Goal: Information Seeking & Learning: Learn about a topic

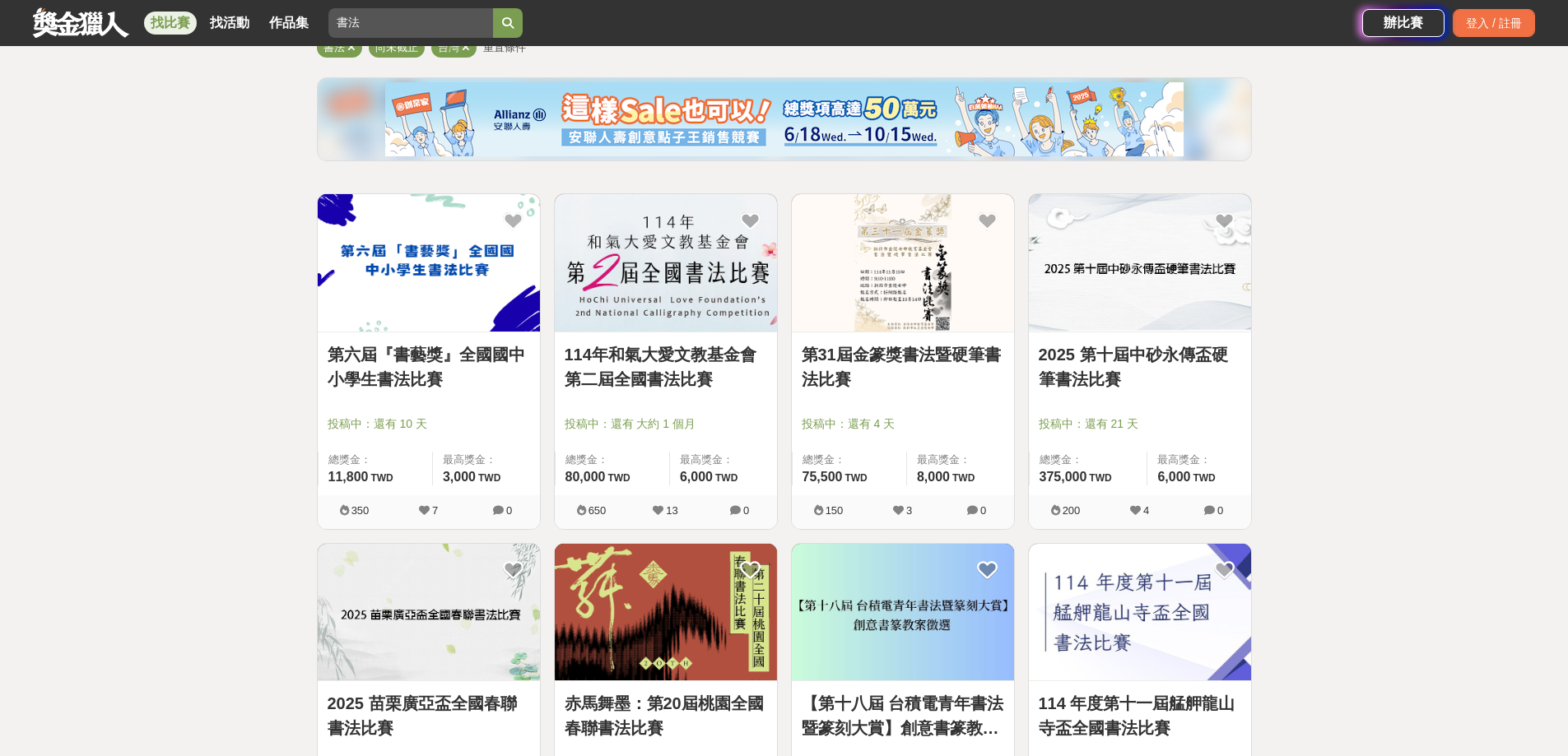
scroll to position [329, 0]
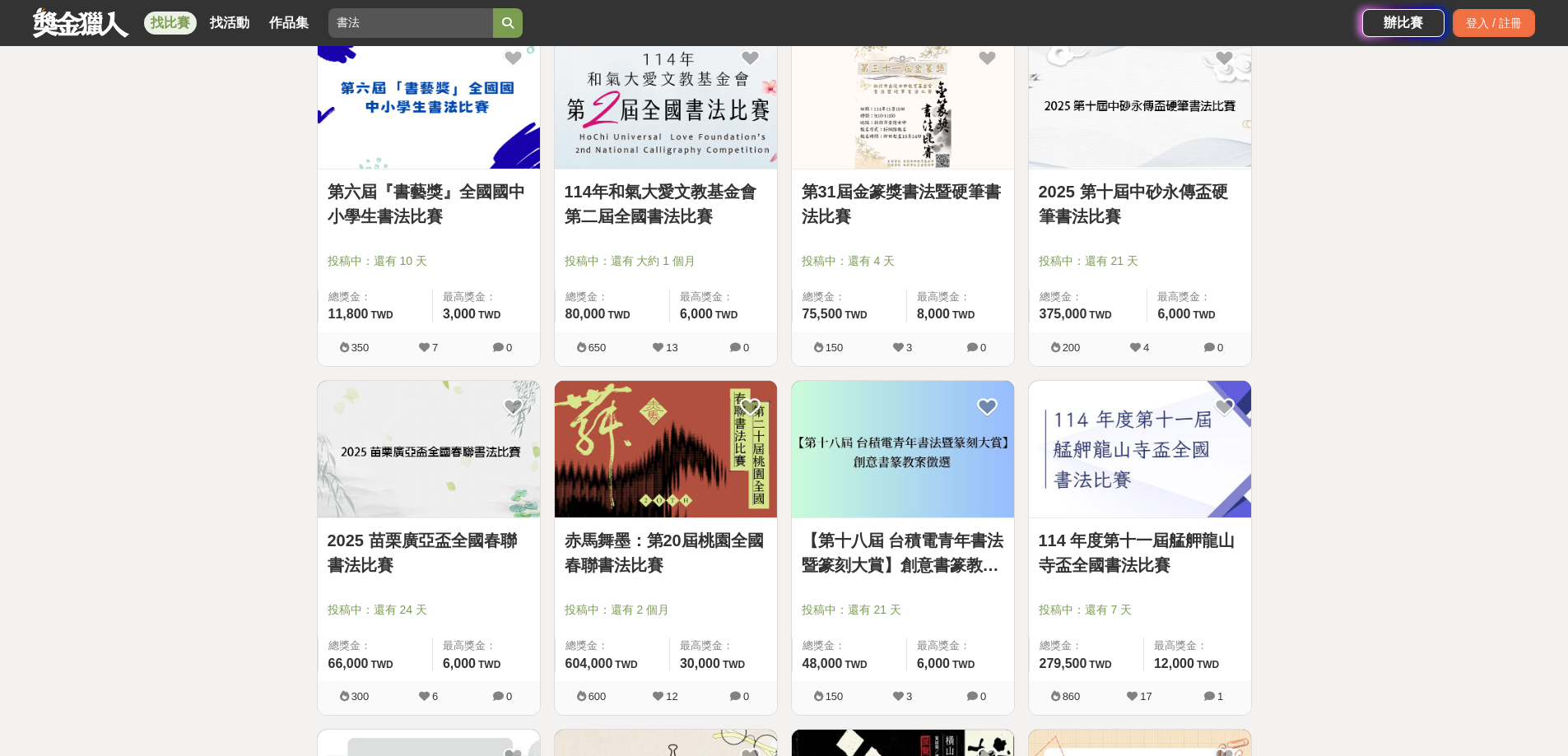
click at [706, 149] on img at bounding box center [665, 100] width 222 height 138
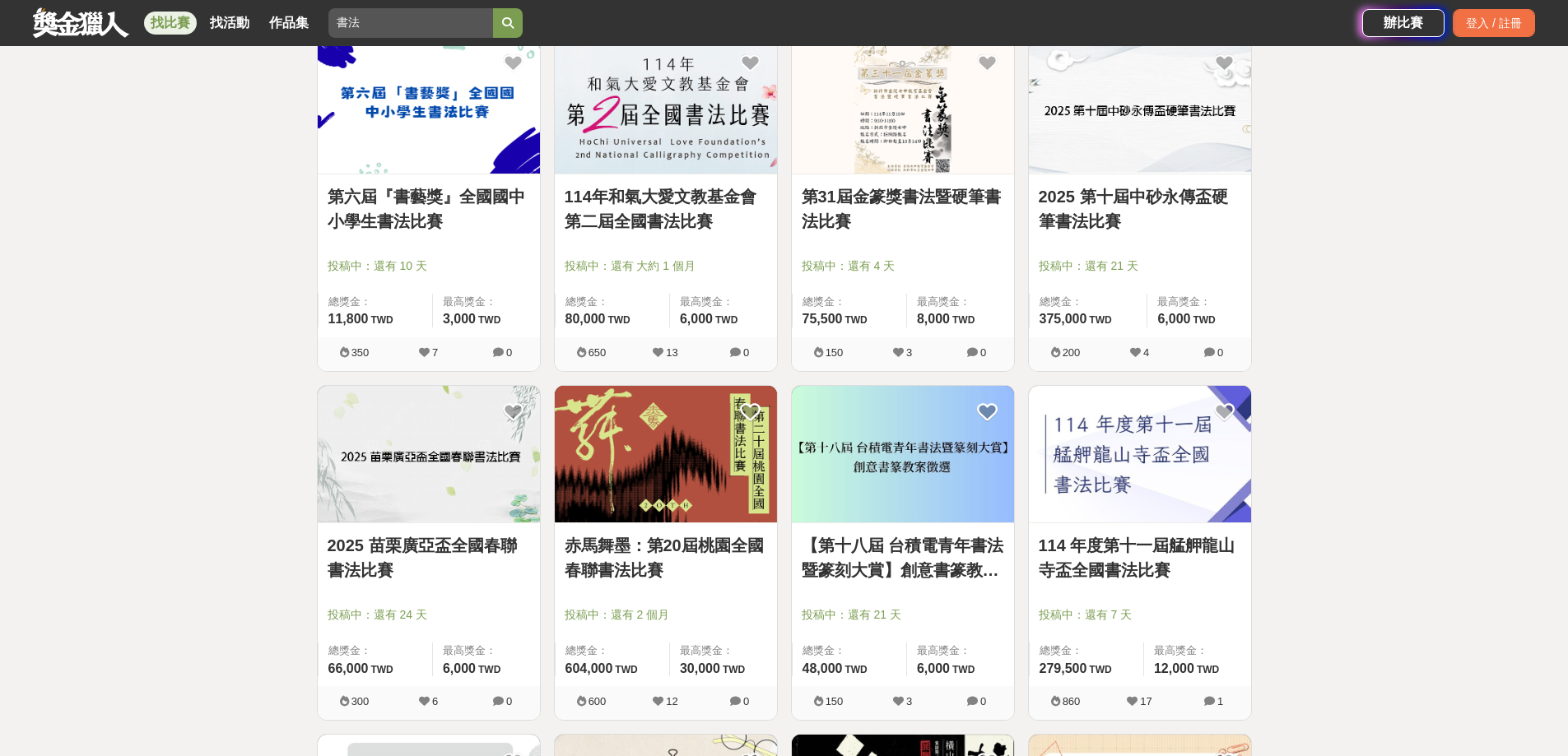
scroll to position [329, 0]
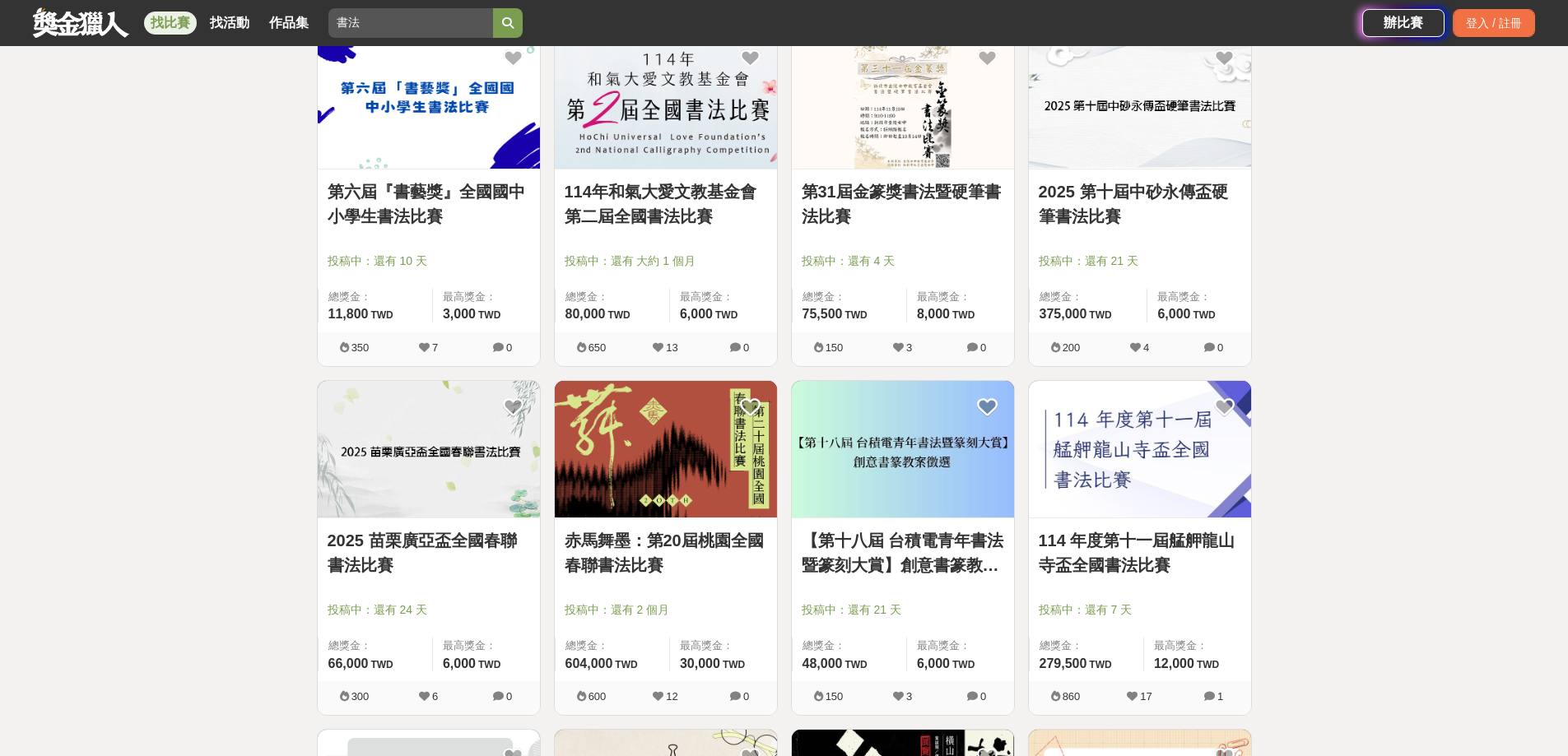
click at [1125, 479] on img at bounding box center [1140, 450] width 222 height 138
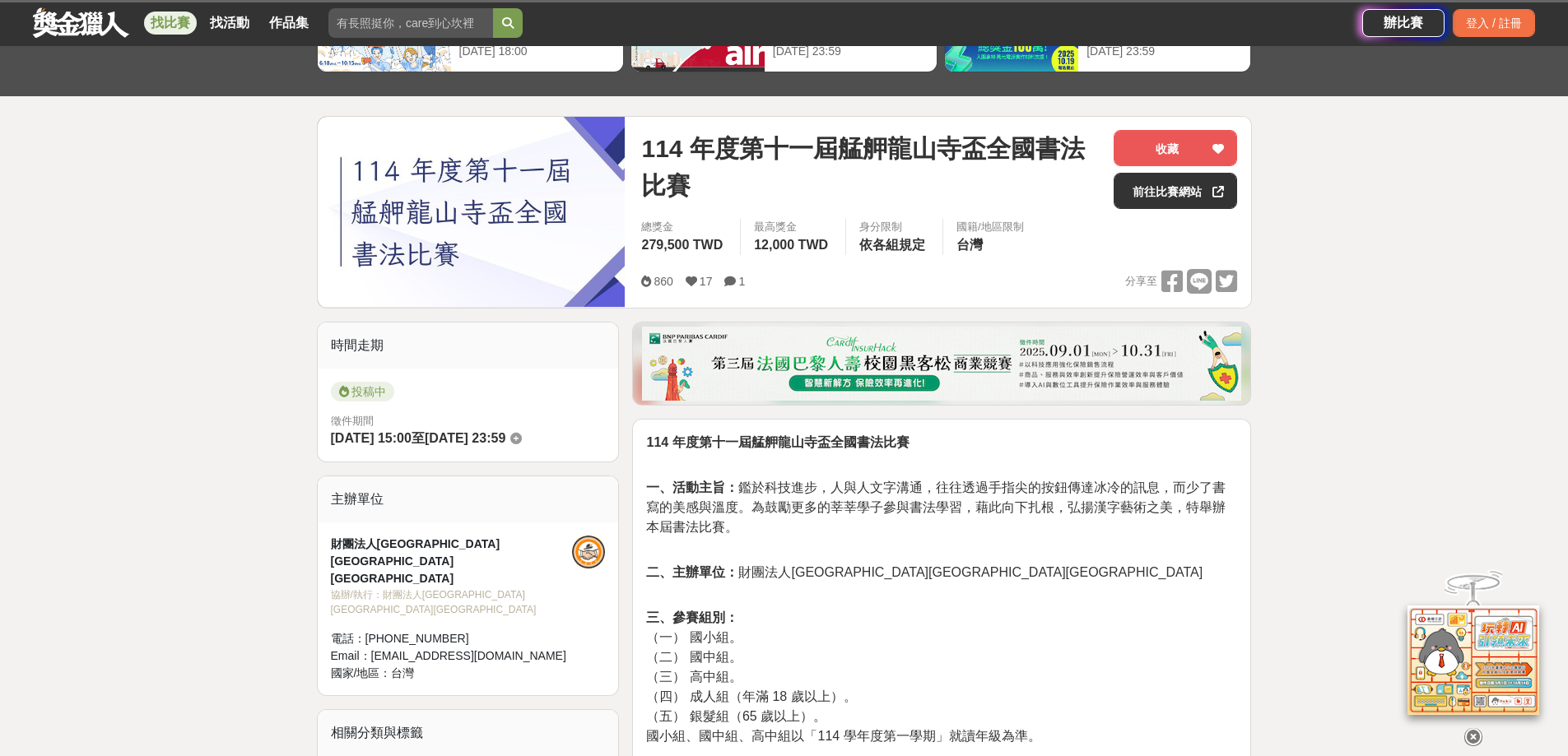
scroll to position [247, 0]
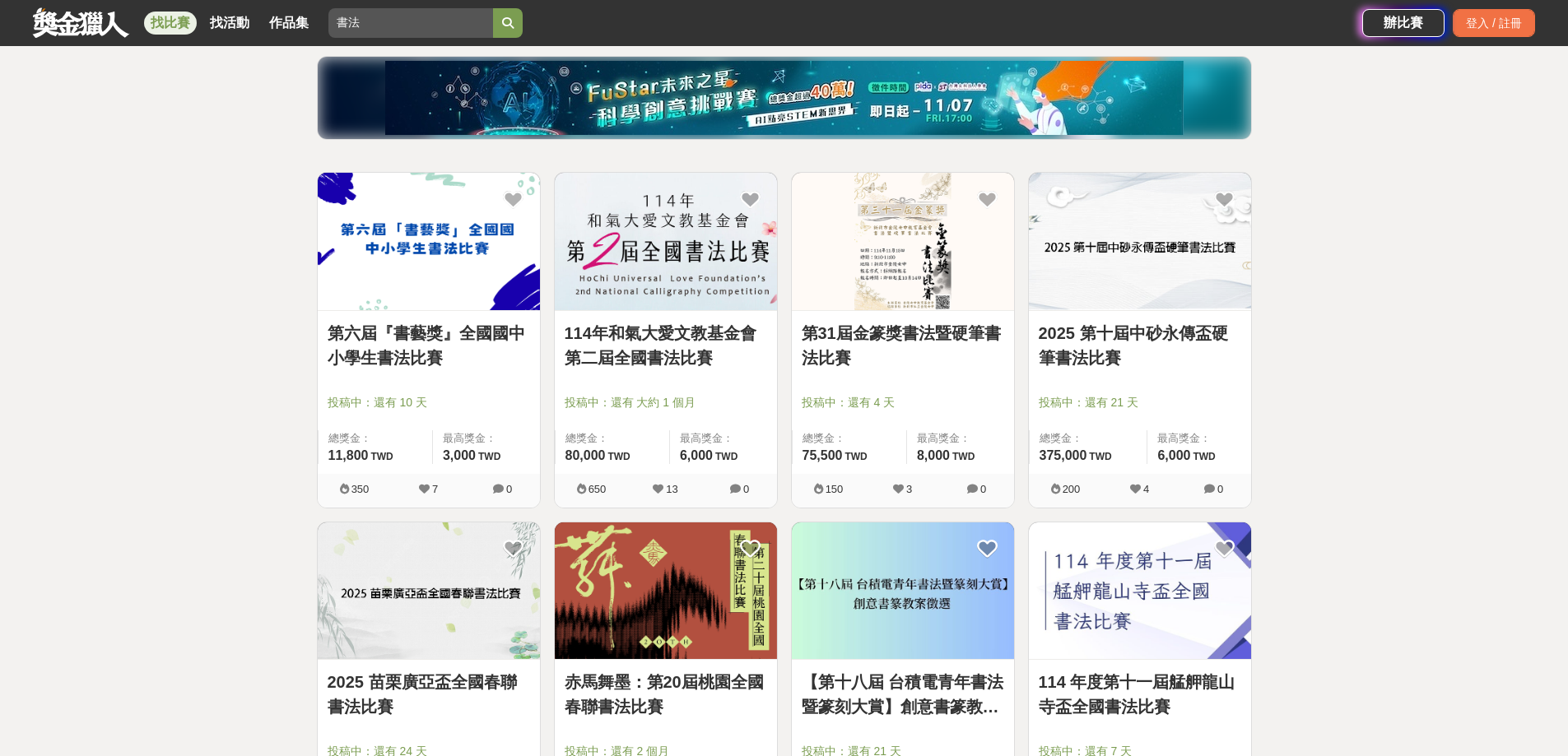
scroll to position [82, 0]
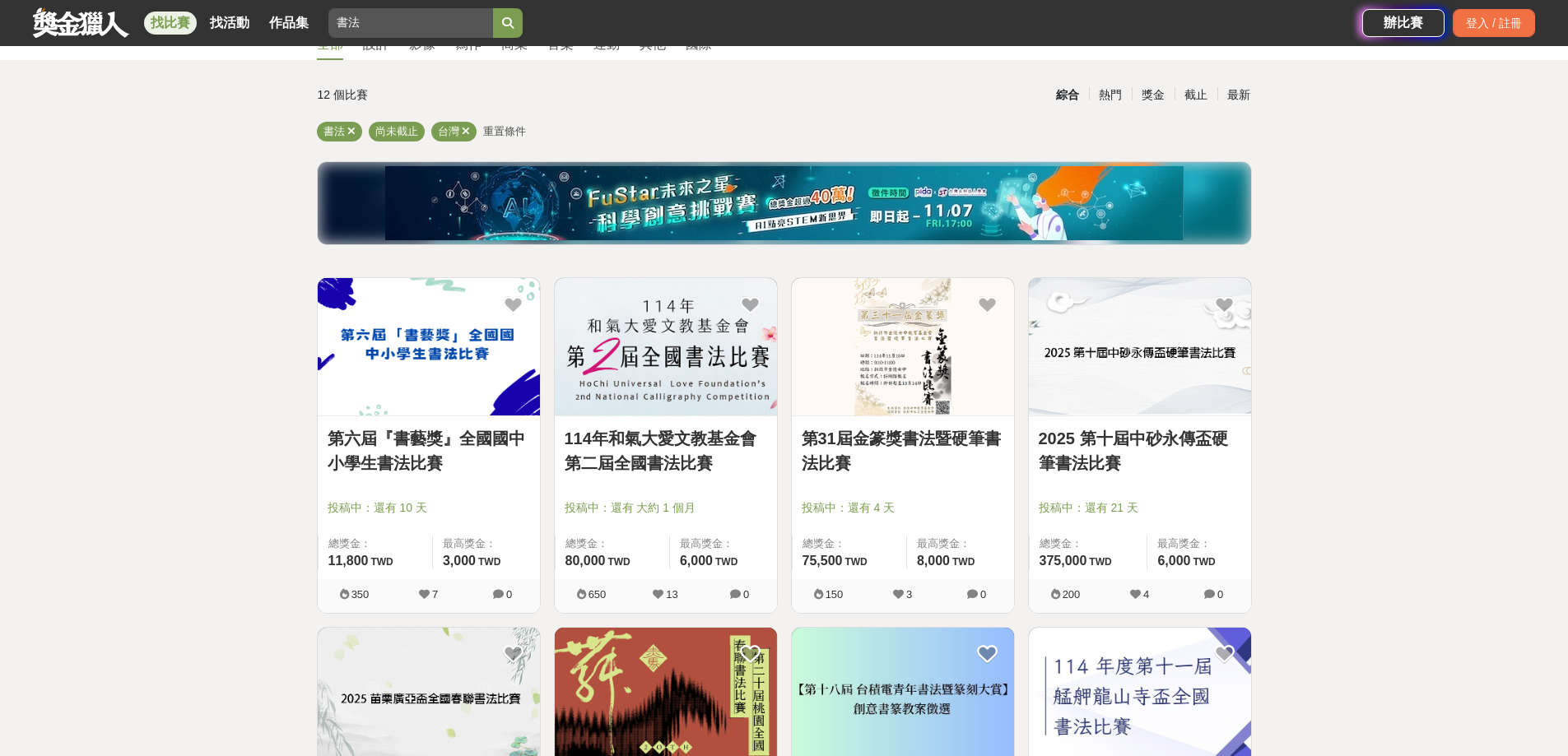
click at [719, 371] on img at bounding box center [665, 347] width 222 height 138
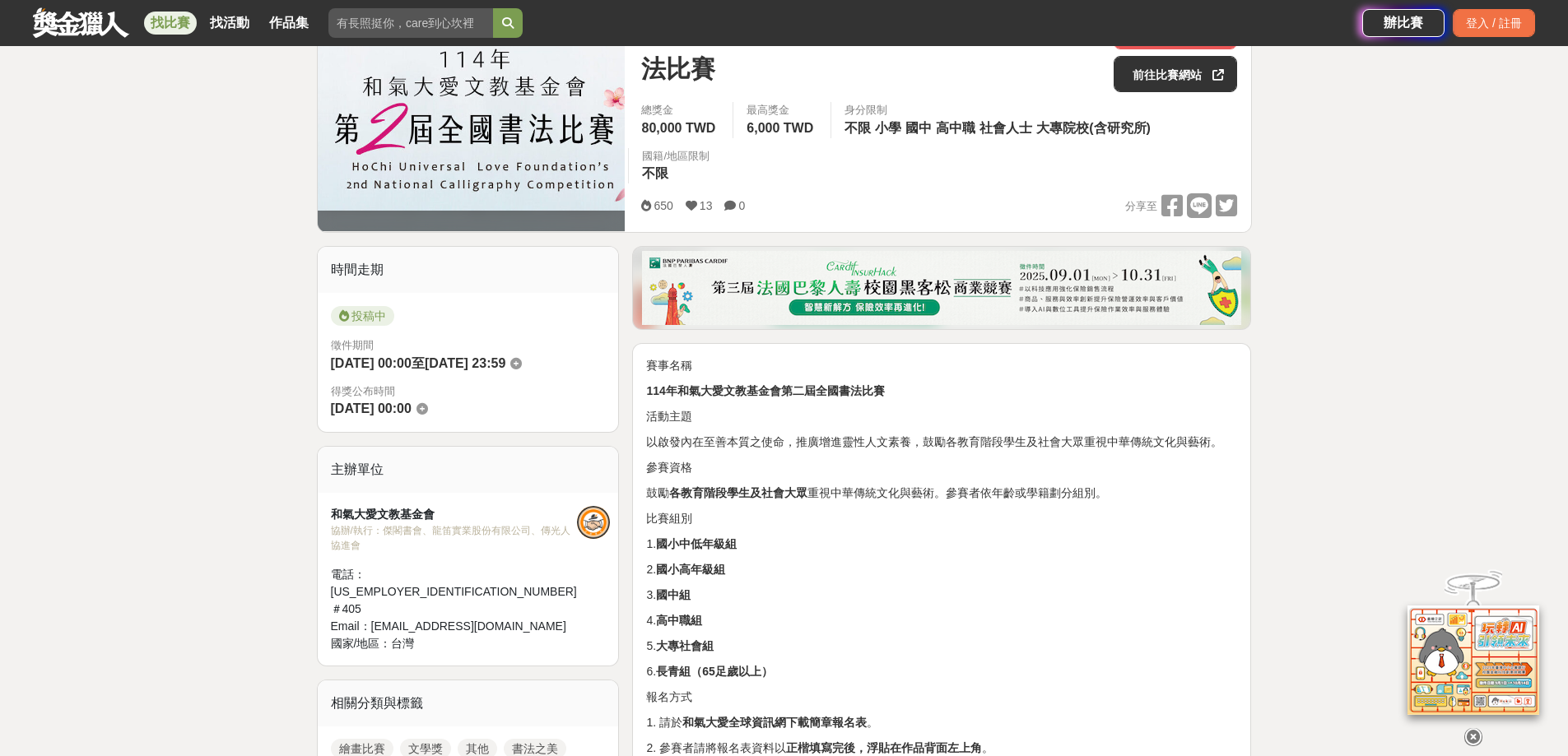
scroll to position [165, 0]
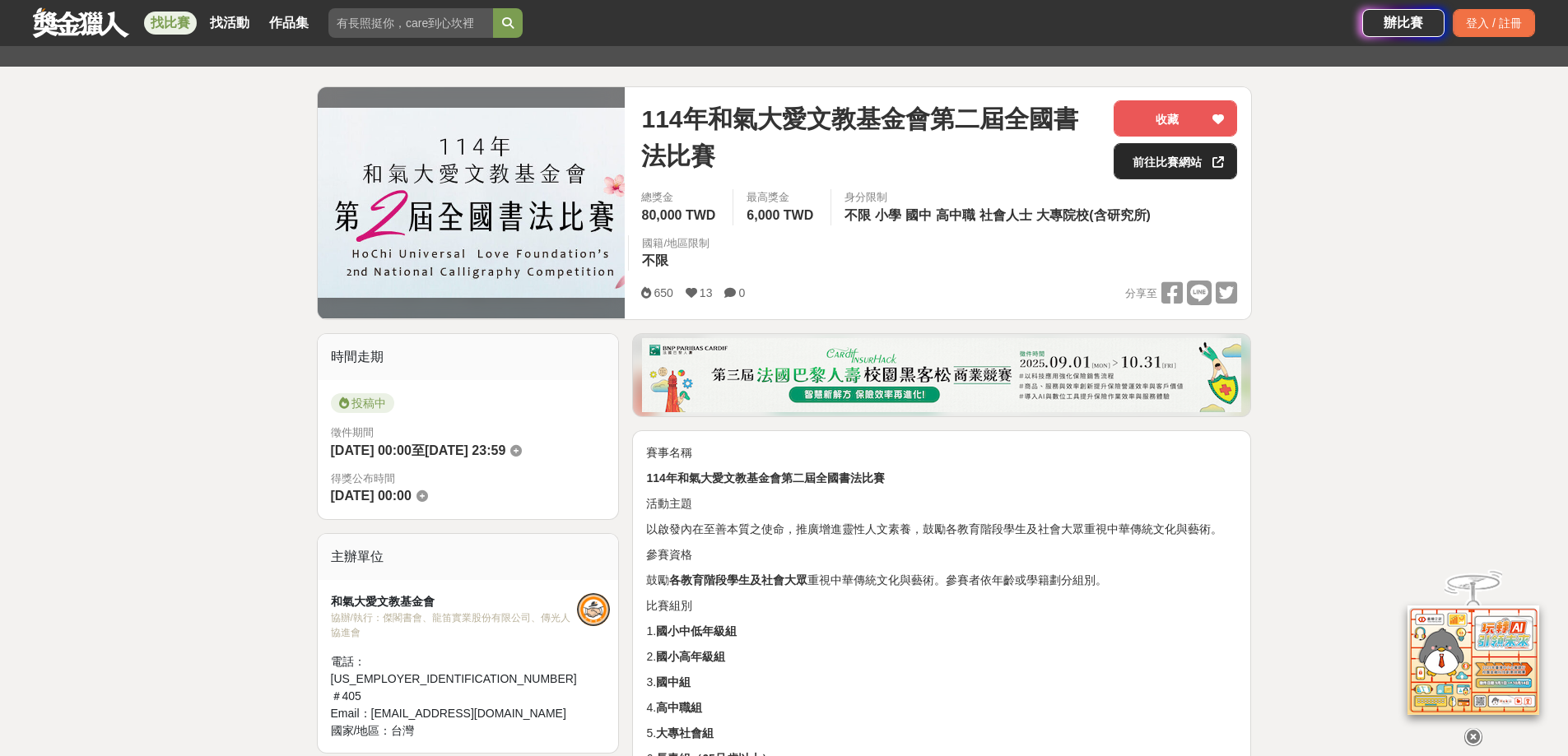
click at [1157, 156] on link "前往比賽網站" at bounding box center [1176, 161] width 124 height 37
